Goal: Find contact information: Find contact information

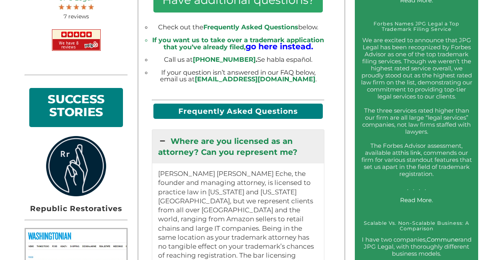
scroll to position [586, 0]
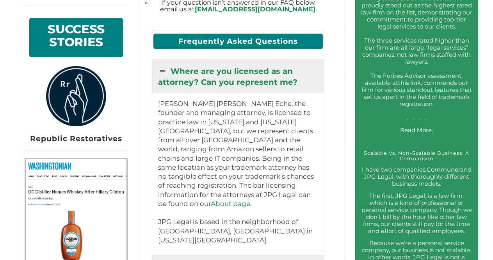
click at [225, 63] on link "Where are you licensed as an attorney? Can you represent me?" at bounding box center [238, 77] width 172 height 34
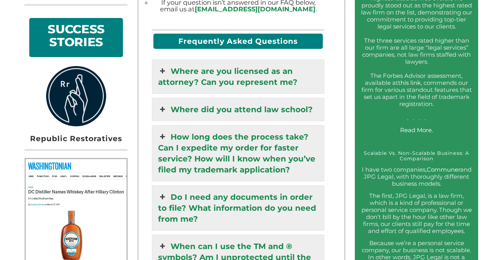
click at [230, 78] on link "Where are you licensed as an attorney? Can you represent me?" at bounding box center [238, 77] width 172 height 34
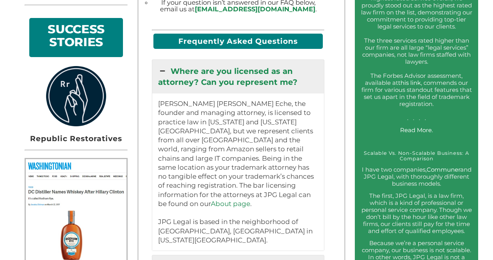
click at [231, 71] on link "Where are you licensed as an attorney? Can you represent me?" at bounding box center [238, 77] width 172 height 34
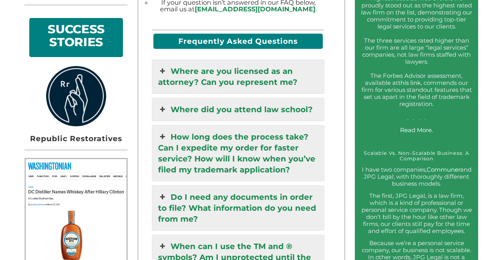
click at [242, 102] on link "Where did you attend law school?" at bounding box center [238, 109] width 172 height 23
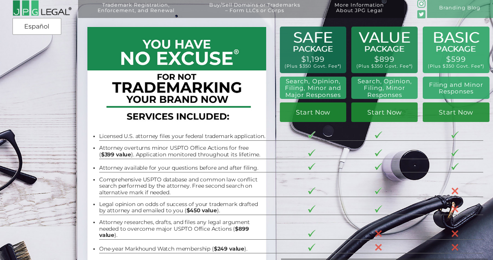
scroll to position [0, 0]
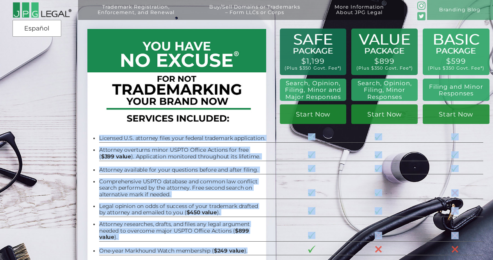
drag, startPoint x: 248, startPoint y: 248, endPoint x: 192, endPoint y: 134, distance: 126.8
click at [191, 134] on tbody "Licensed U.S. attorney files your federal trademark application. Attorney overt…" at bounding box center [291, 192] width 384 height 126
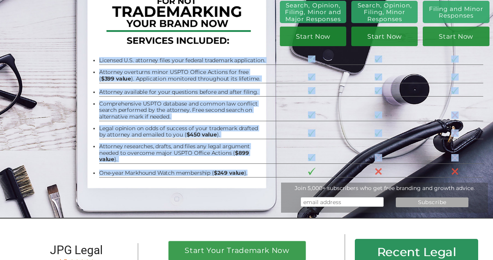
scroll to position [78, 0]
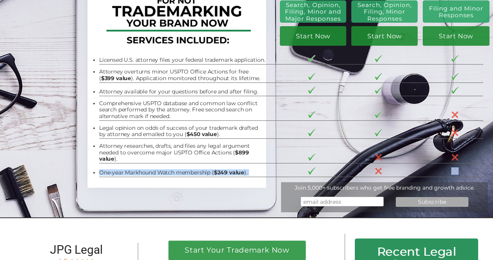
click at [464, 169] on tr "One-year Markhound Watch membership ( $249 value )." at bounding box center [291, 170] width 384 height 14
click at [474, 169] on tr "One-year Markhound Watch membership ( $249 value )." at bounding box center [291, 170] width 384 height 14
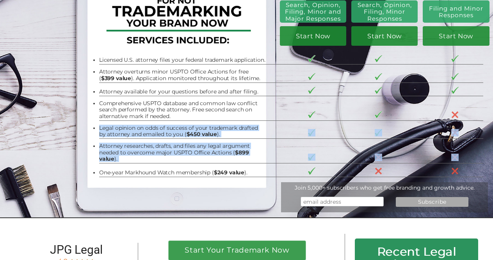
drag, startPoint x: 479, startPoint y: 168, endPoint x: 368, endPoint y: 137, distance: 114.9
click at [368, 137] on tbody "Licensed U.S. attorney files your federal trademark application. Attorney overt…" at bounding box center [291, 114] width 384 height 126
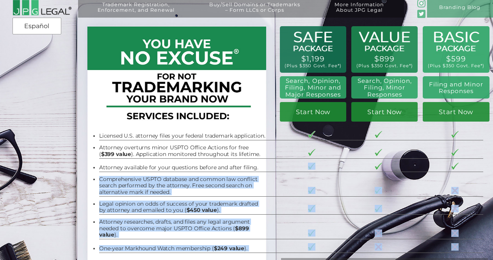
scroll to position [0, 0]
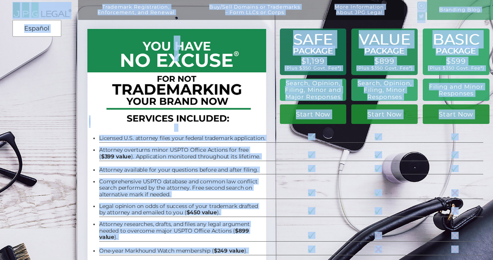
drag, startPoint x: 481, startPoint y: 204, endPoint x: 292, endPoint y: 42, distance: 249.8
click at [292, 15] on div "Trademark Registration, Enforcement, and Renewal File a Trademark Application T…" at bounding box center [246, 7] width 493 height 15
copy div "Trademark Registration, Enforcement, and Renewal File a Trademark Application T…"
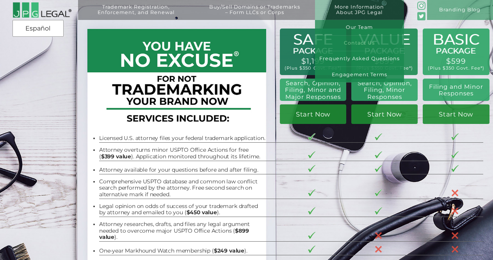
click at [361, 48] on link "Contact Us" at bounding box center [359, 44] width 89 height 16
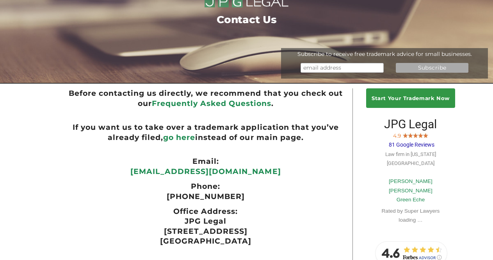
scroll to position [117, 0]
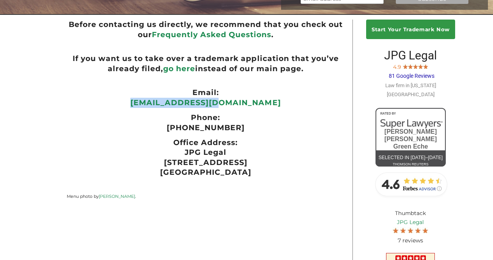
drag, startPoint x: 254, startPoint y: 107, endPoint x: 165, endPoint y: 106, distance: 89.0
click at [165, 106] on p "[EMAIL_ADDRESS][DOMAIN_NAME]" at bounding box center [206, 103] width 278 height 10
copy link "[EMAIL_ADDRESS][DOMAIN_NAME]"
